Goal: Information Seeking & Learning: Learn about a topic

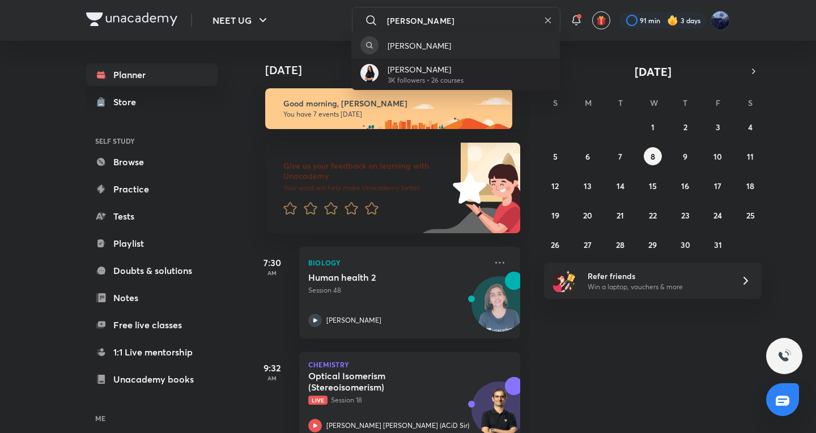
type input "dhairya"
click at [483, 88] on div "Dhairya Sandhyana 3K followers • 26 courses" at bounding box center [455, 74] width 208 height 31
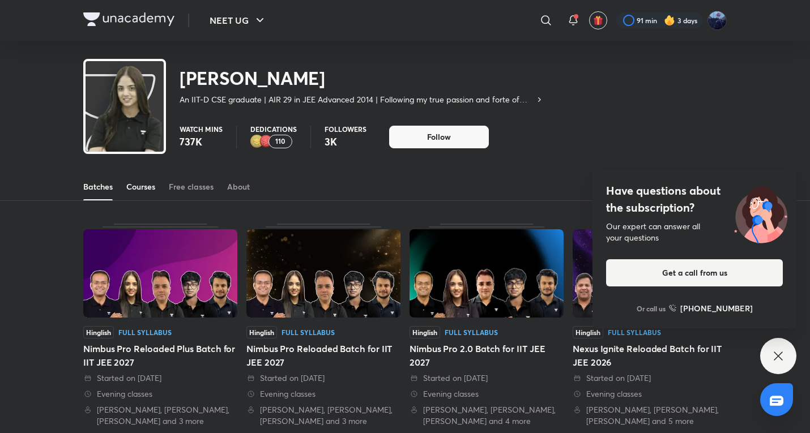
click at [155, 179] on link "Courses" at bounding box center [140, 186] width 29 height 27
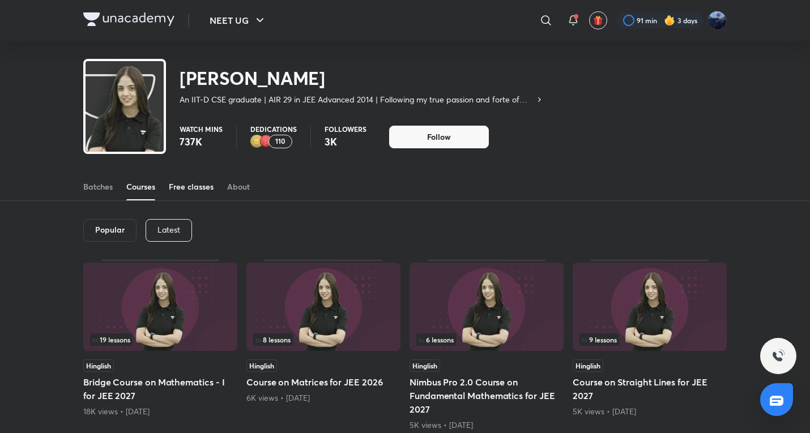
click at [191, 184] on div "Free classes" at bounding box center [191, 186] width 45 height 11
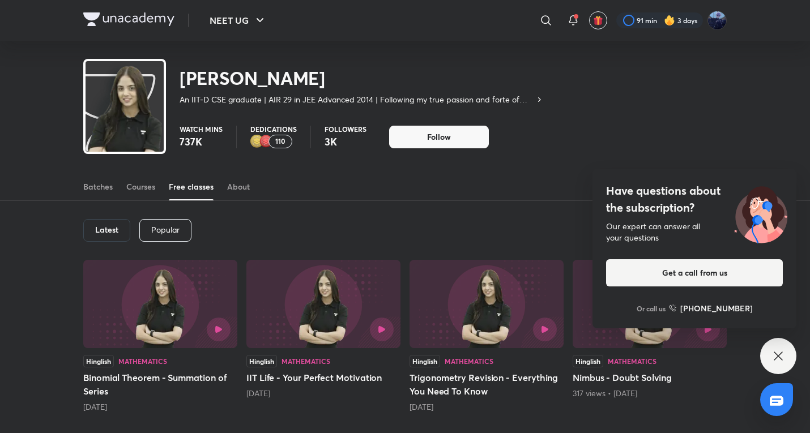
click at [99, 232] on h6 "Latest" at bounding box center [106, 229] width 23 height 9
click at [177, 361] on div "Hinglish Mathematics" at bounding box center [160, 361] width 154 height 12
drag, startPoint x: 177, startPoint y: 361, endPoint x: 230, endPoint y: 210, distance: 160.2
click at [783, 354] on icon at bounding box center [778, 356] width 14 height 14
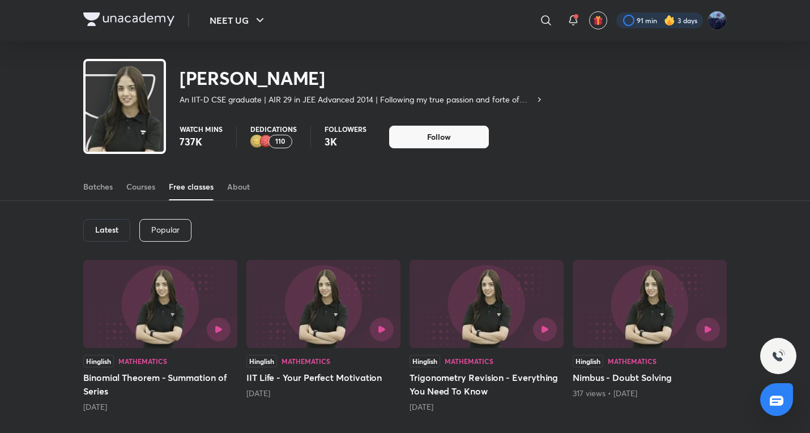
click at [678, 23] on div at bounding box center [659, 20] width 87 height 16
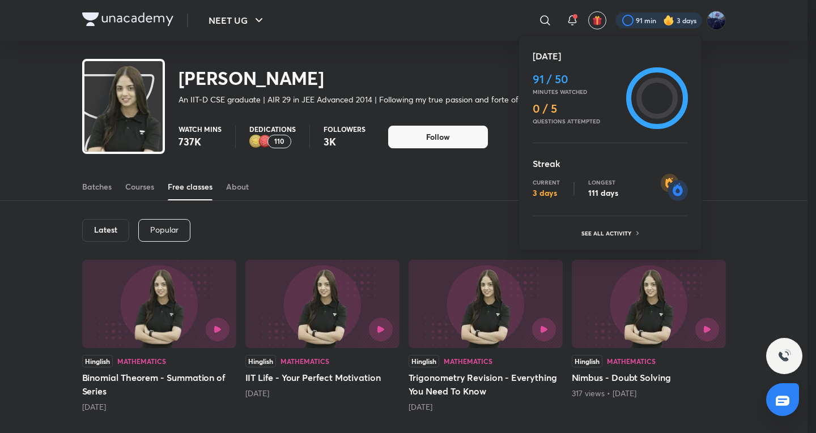
click at [452, 210] on div at bounding box center [408, 216] width 816 height 433
